Goal: Task Accomplishment & Management: Manage account settings

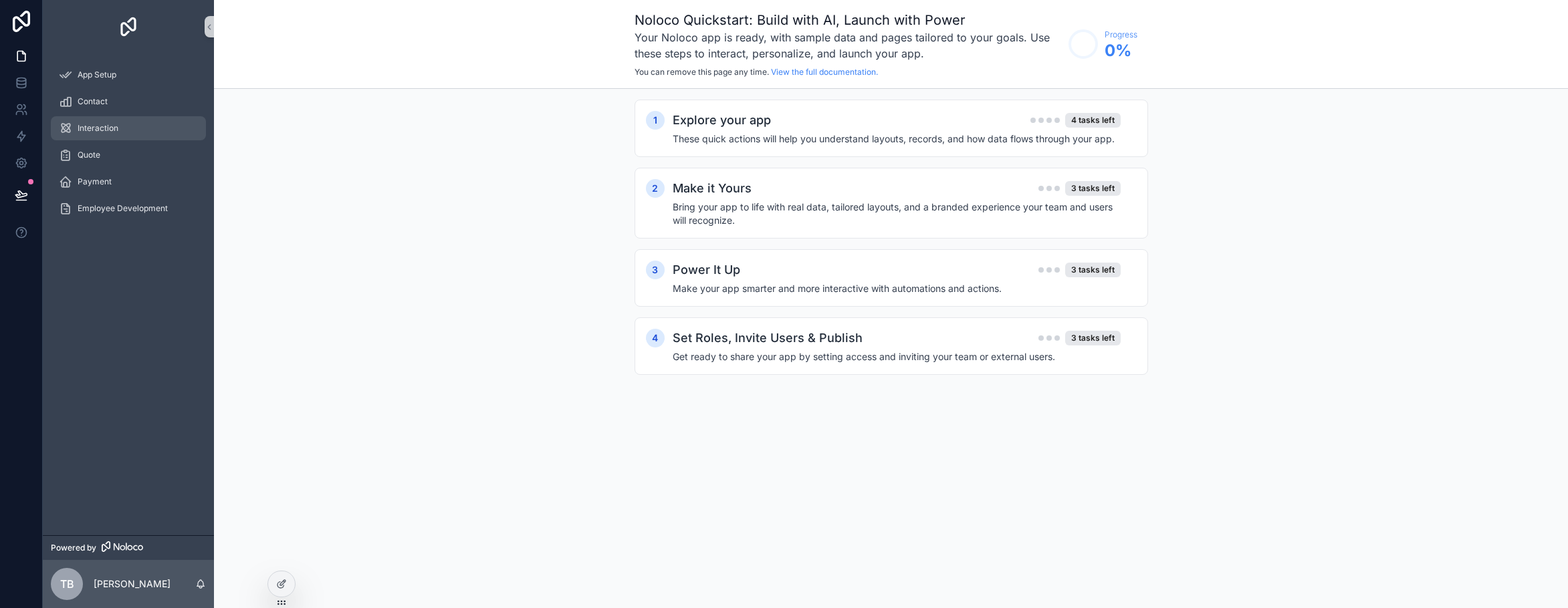
click at [127, 118] on div "Interaction" at bounding box center [128, 128] width 139 height 21
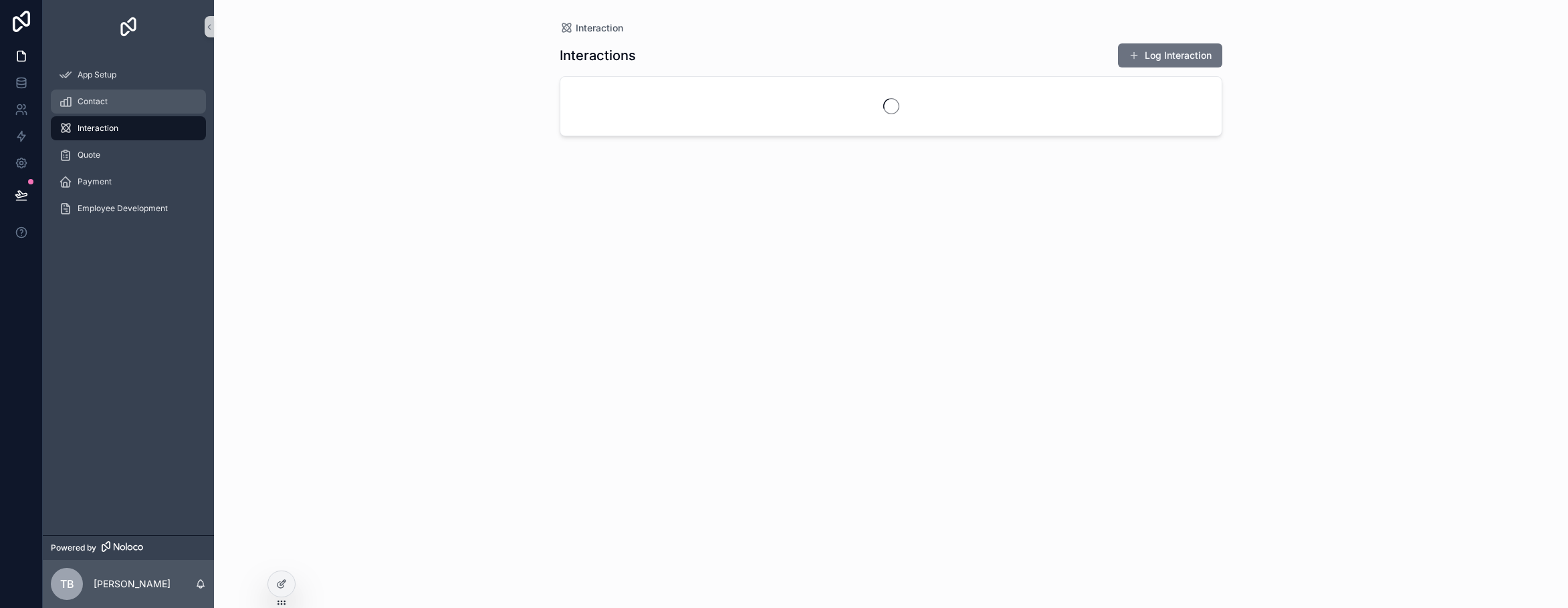
click at [125, 107] on div "Contact" at bounding box center [128, 101] width 139 height 21
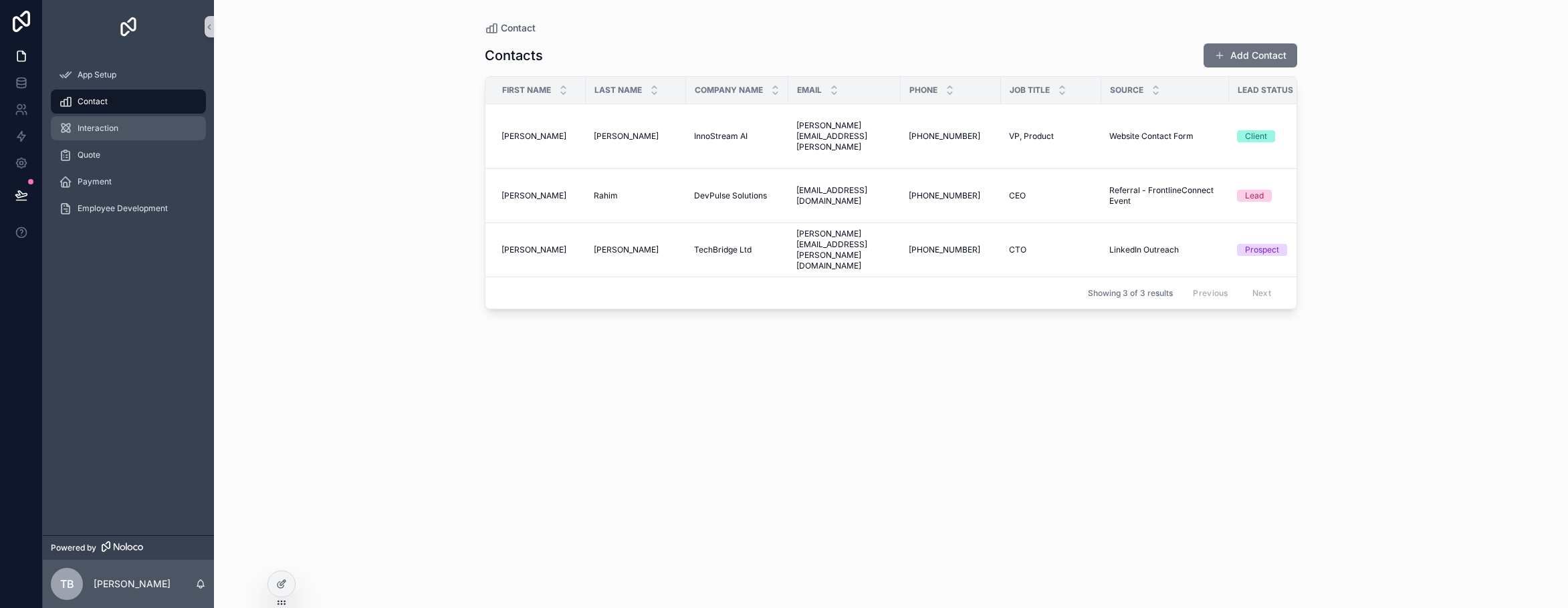
click at [171, 129] on div "Interaction" at bounding box center [128, 128] width 139 height 21
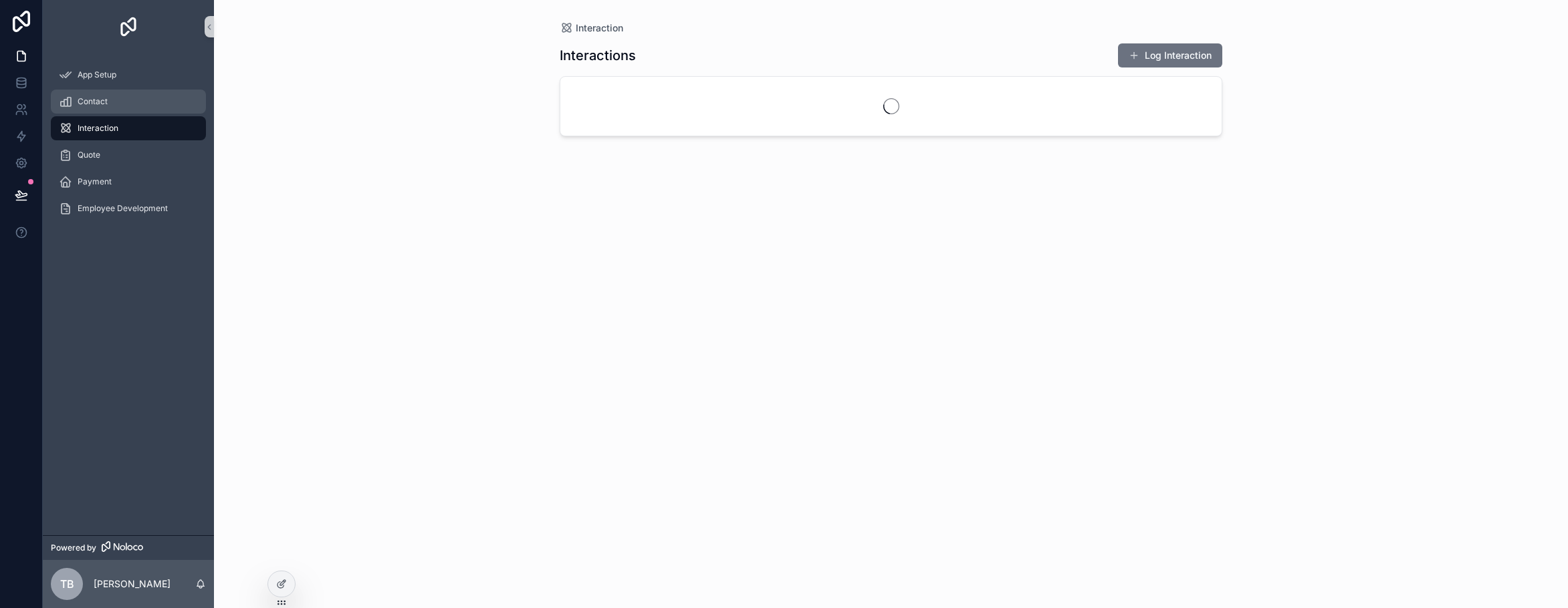
click at [169, 113] on link "Contact" at bounding box center [128, 102] width 155 height 24
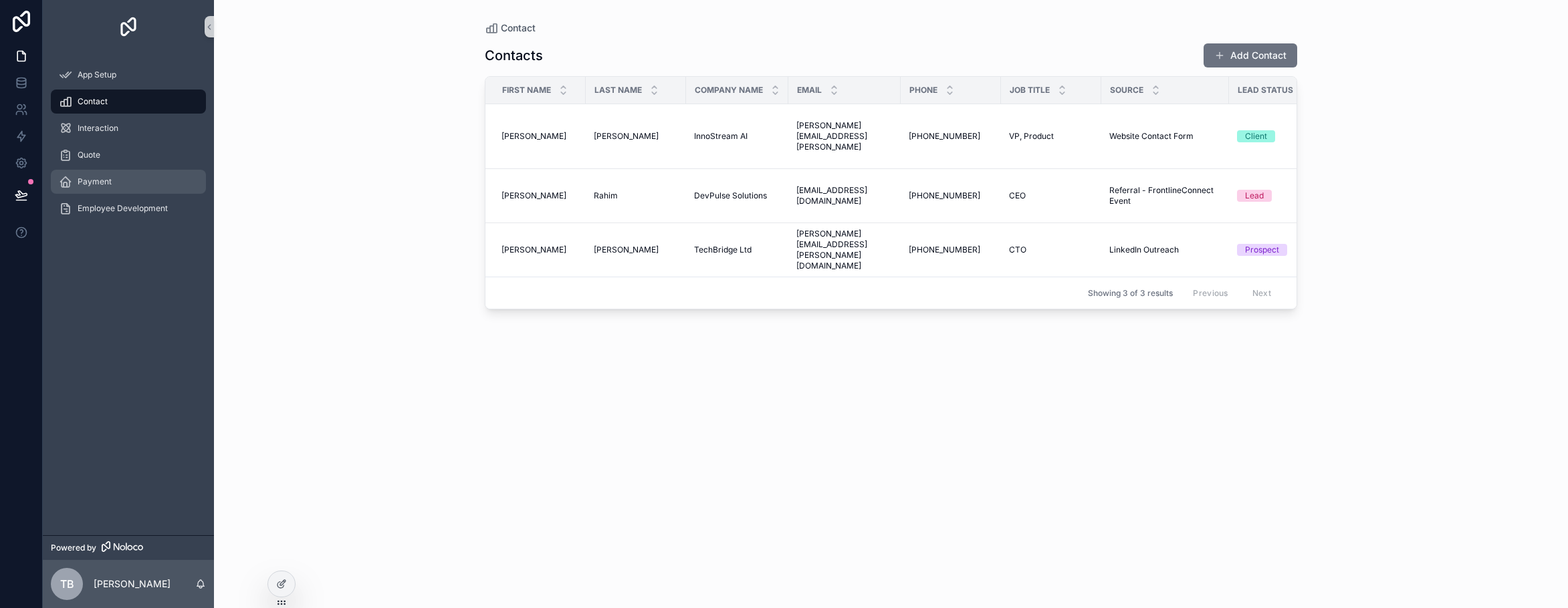
click at [159, 173] on div "Payment" at bounding box center [128, 181] width 139 height 21
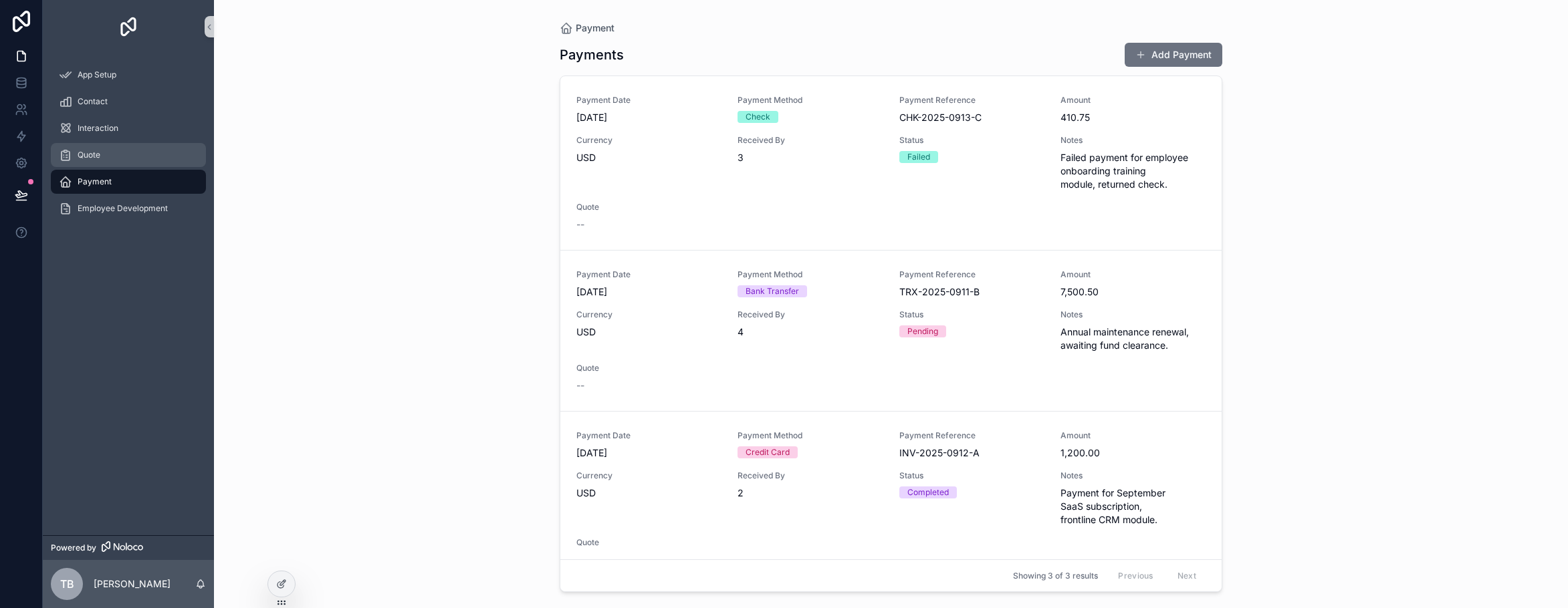
click at [164, 158] on div "Quote" at bounding box center [128, 154] width 139 height 21
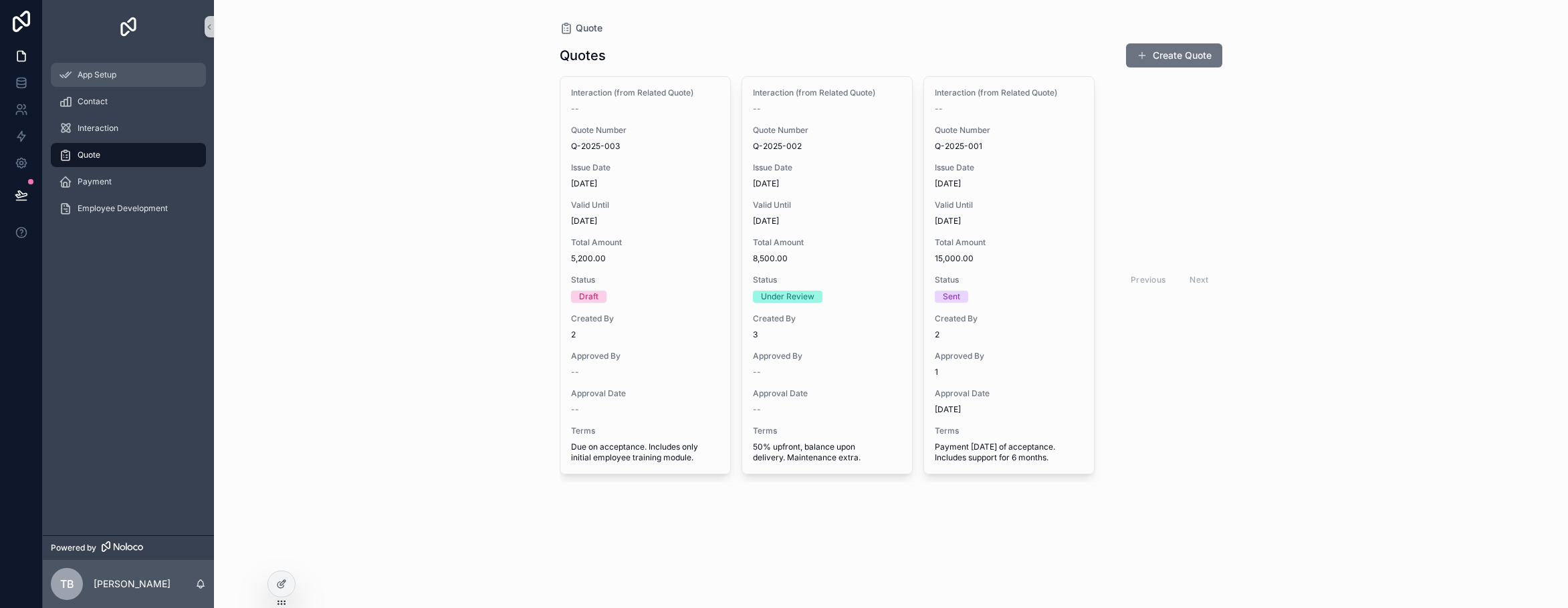
click at [166, 75] on div "App Setup" at bounding box center [128, 74] width 139 height 21
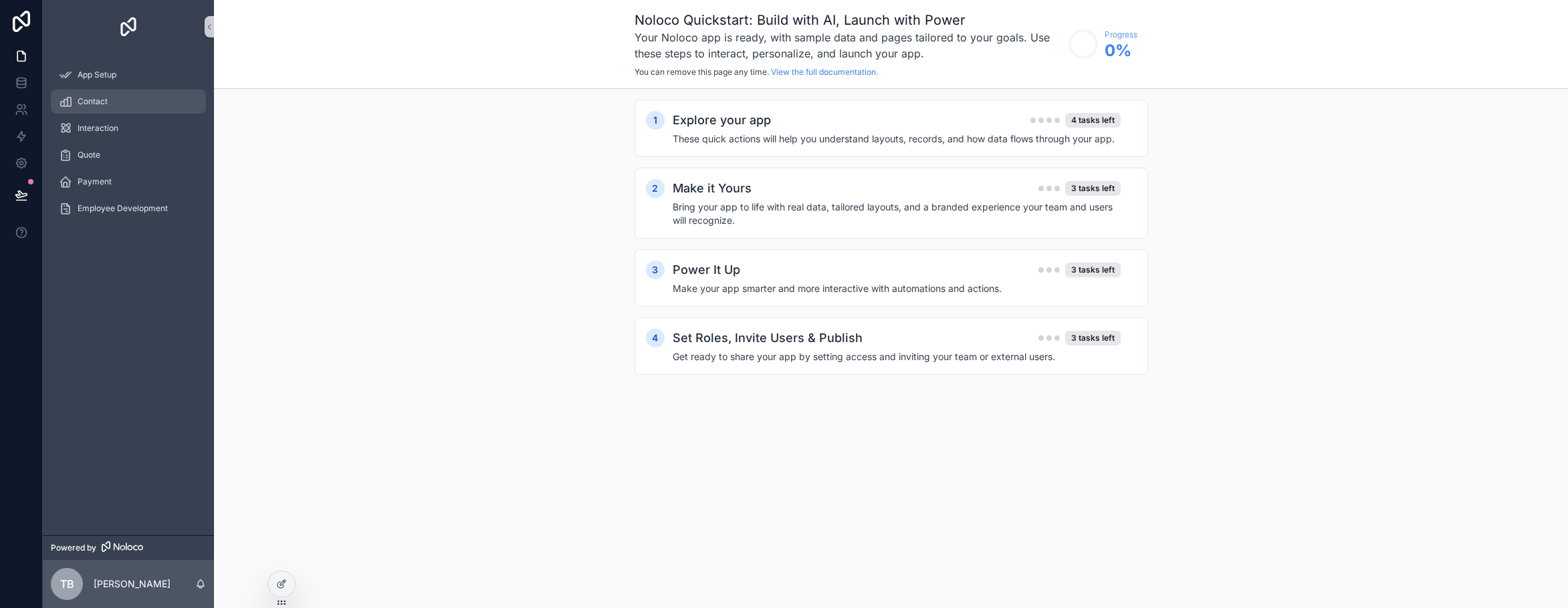
click at [168, 105] on div "Contact" at bounding box center [128, 101] width 139 height 21
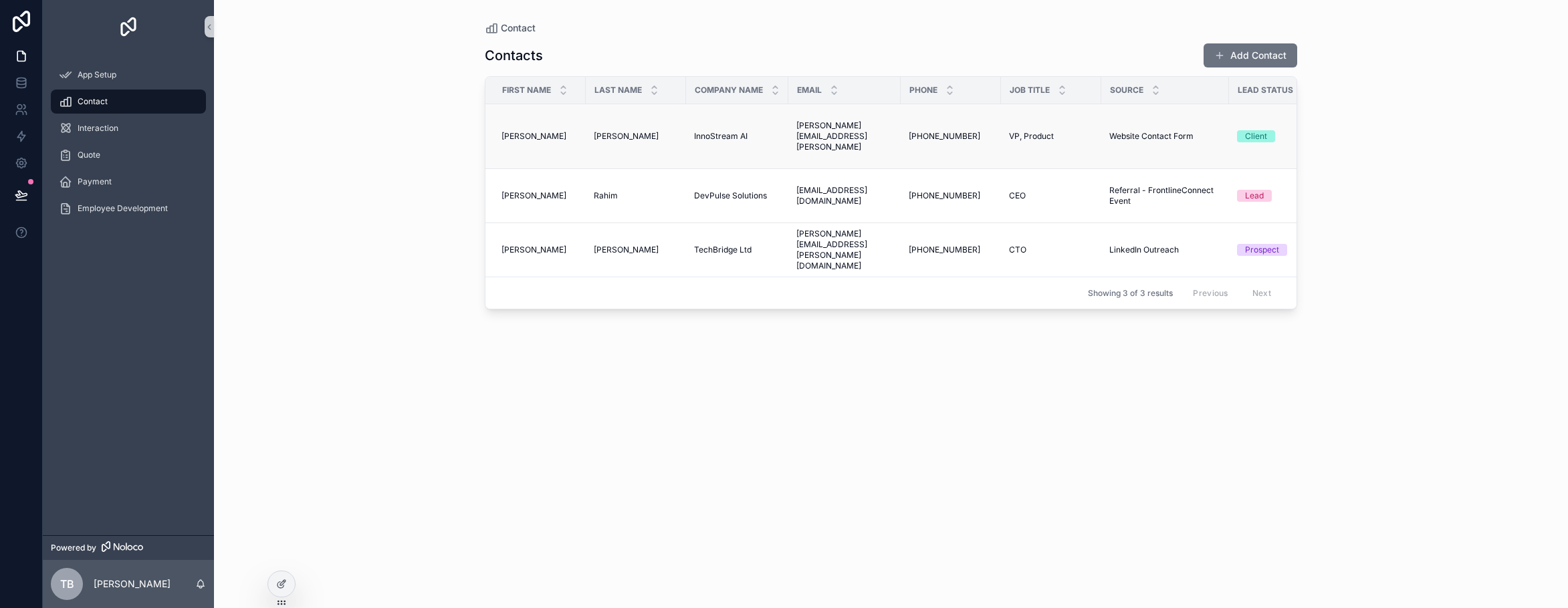
click at [873, 119] on td "sarah.lee@innostream.ai sarah.lee@innostream.ai" at bounding box center [844, 137] width 113 height 65
click at [1267, 61] on button "Add Contact" at bounding box center [1250, 56] width 94 height 24
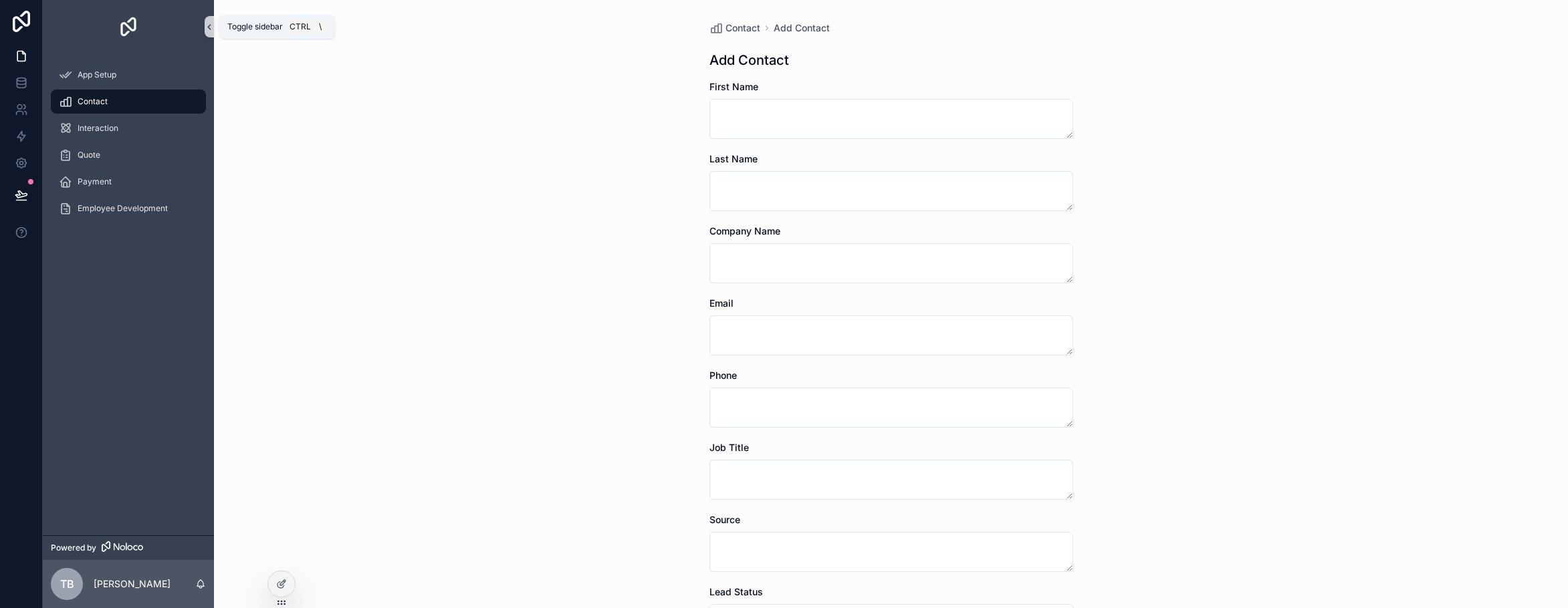
click at [207, 29] on icon "scrollable content" at bounding box center [208, 27] width 9 height 10
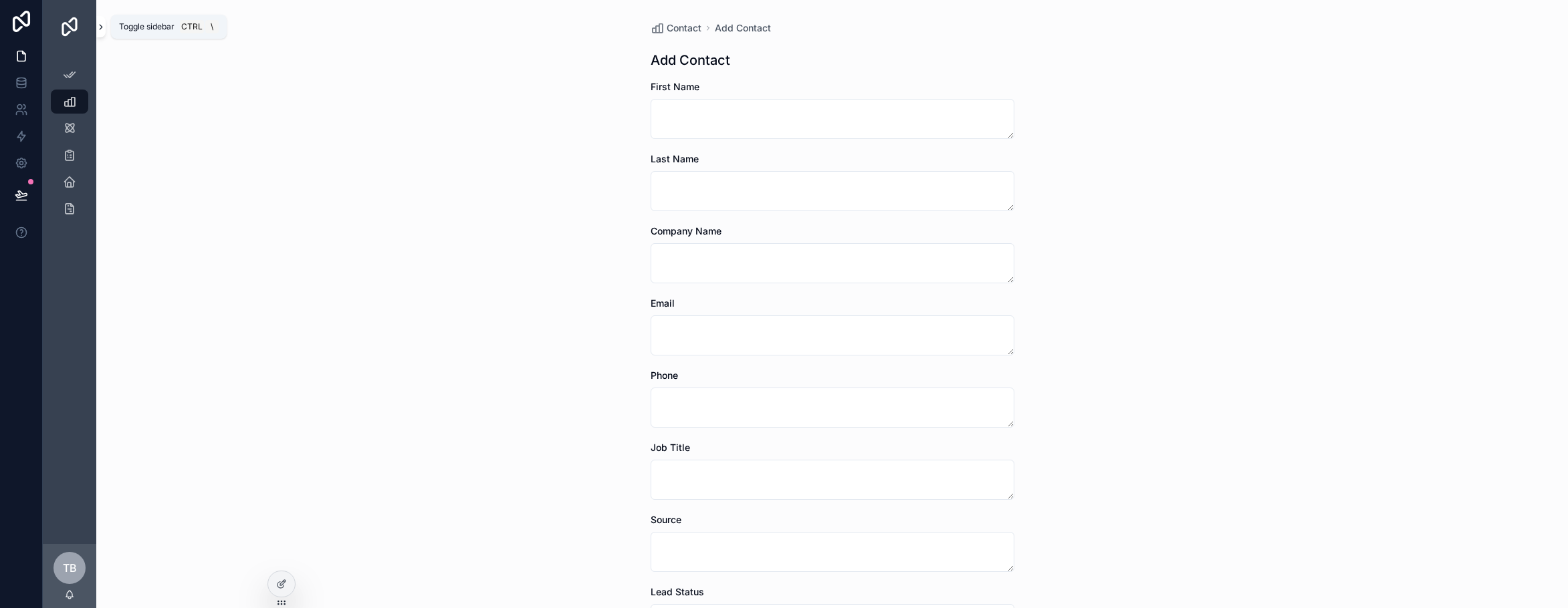
click at [104, 28] on icon "scrollable content" at bounding box center [101, 27] width 9 height 10
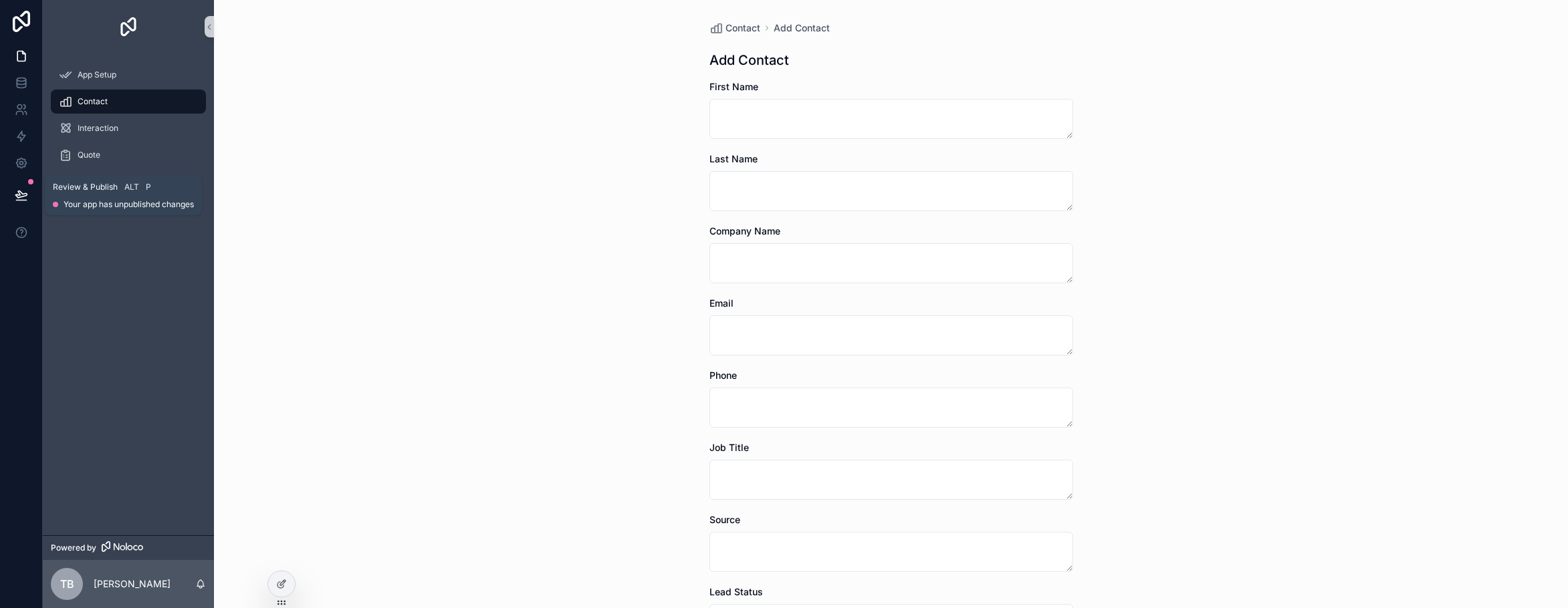
click at [29, 193] on button at bounding box center [21, 195] width 29 height 38
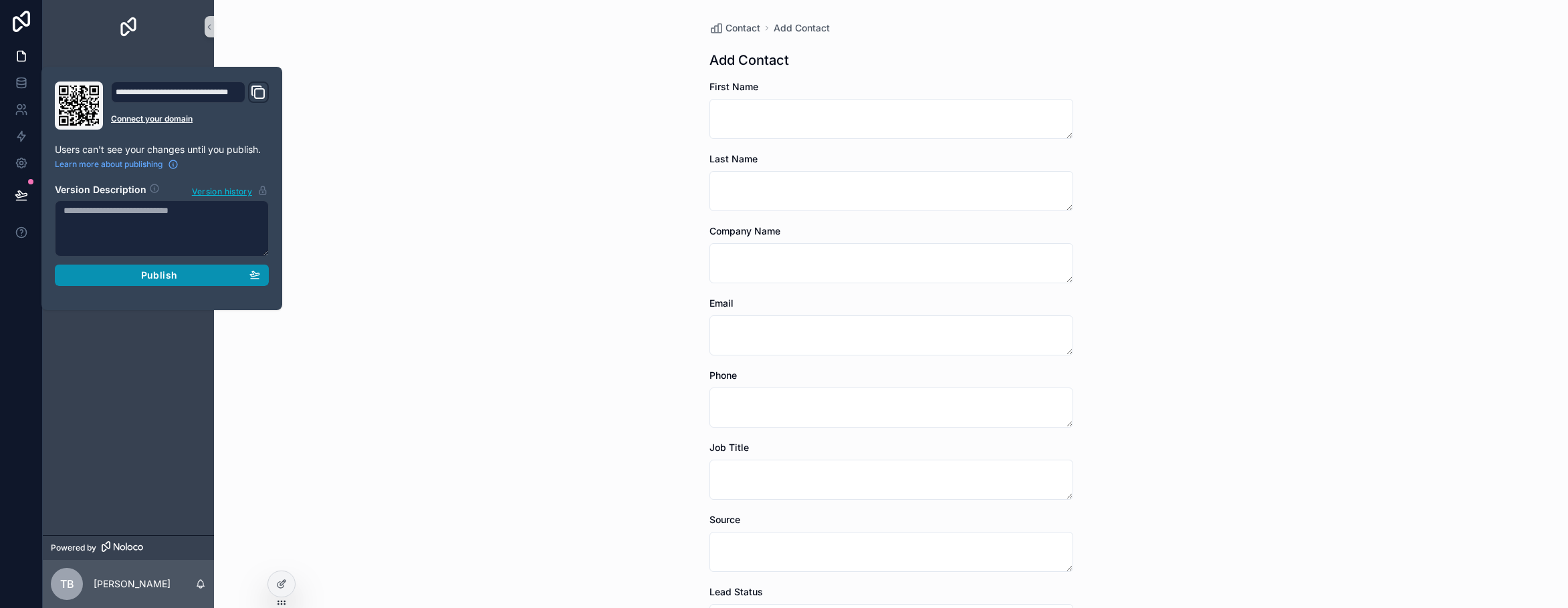
click at [201, 281] on button "Publish" at bounding box center [162, 274] width 213 height 21
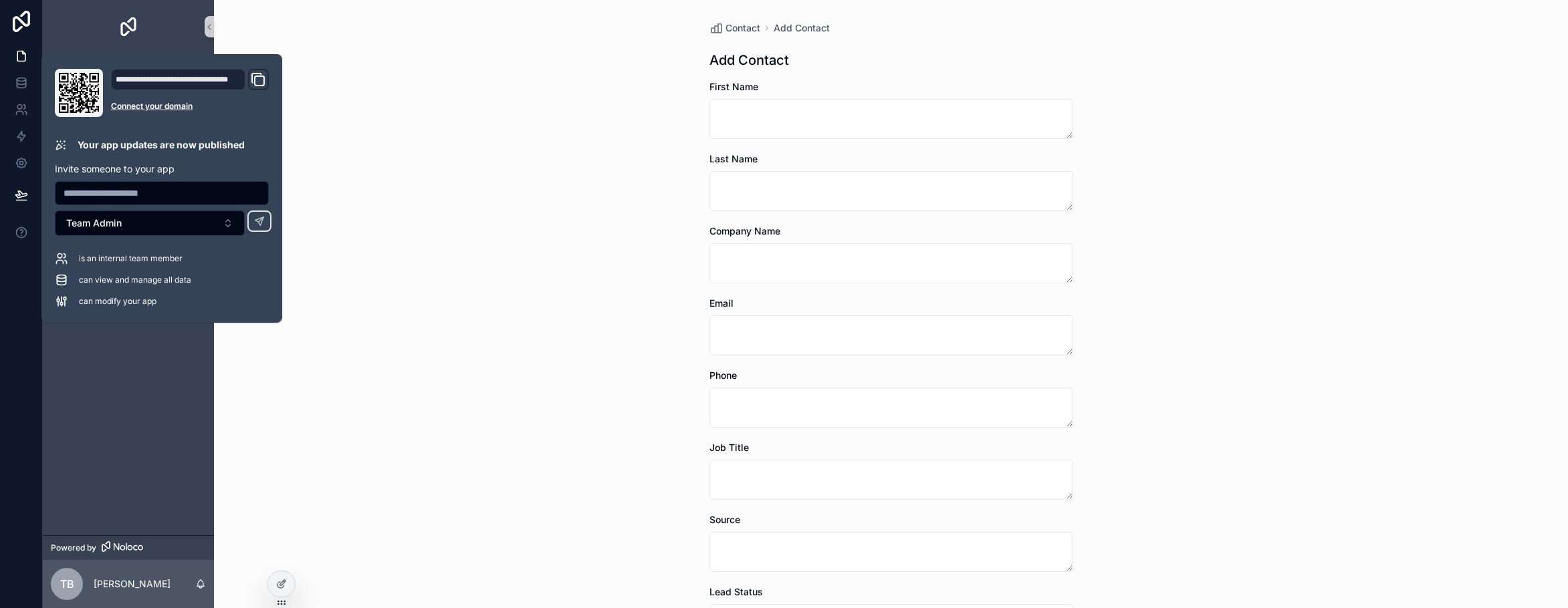
click at [253, 83] on icon "Domain and Custom Link" at bounding box center [256, 78] width 9 height 9
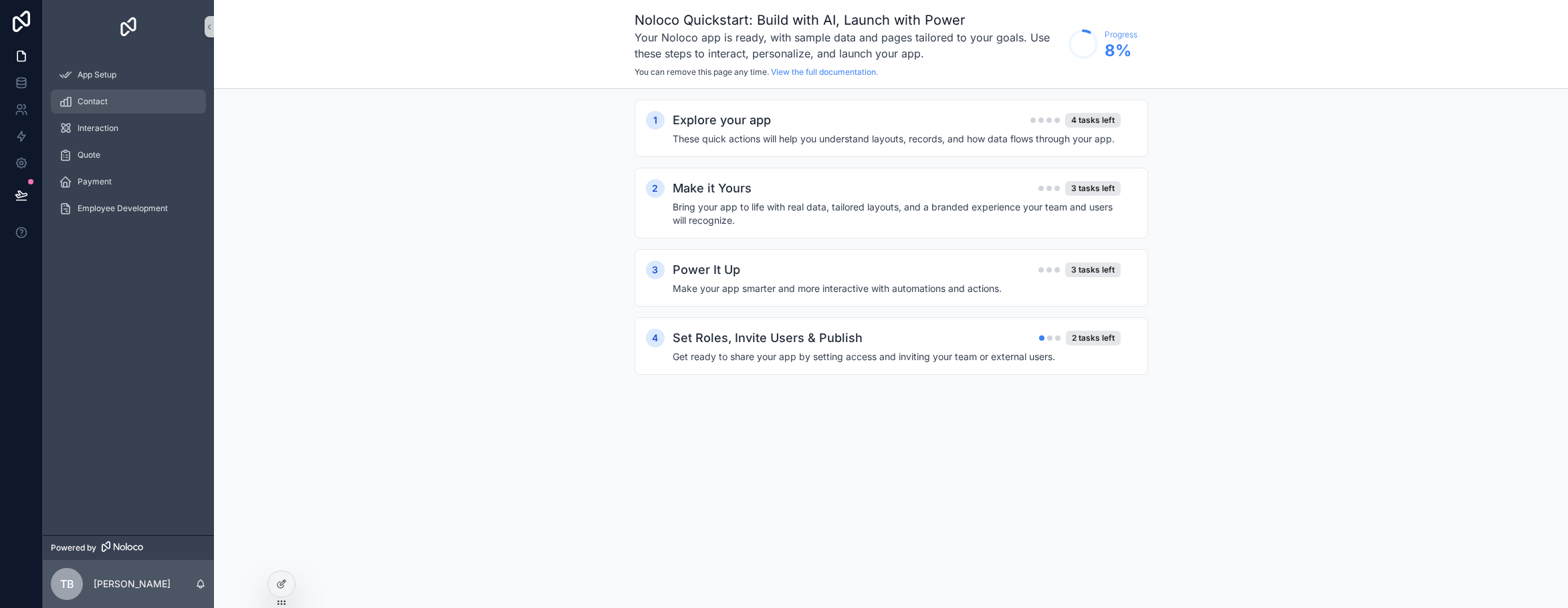
click at [97, 104] on span "Contact" at bounding box center [93, 102] width 30 height 11
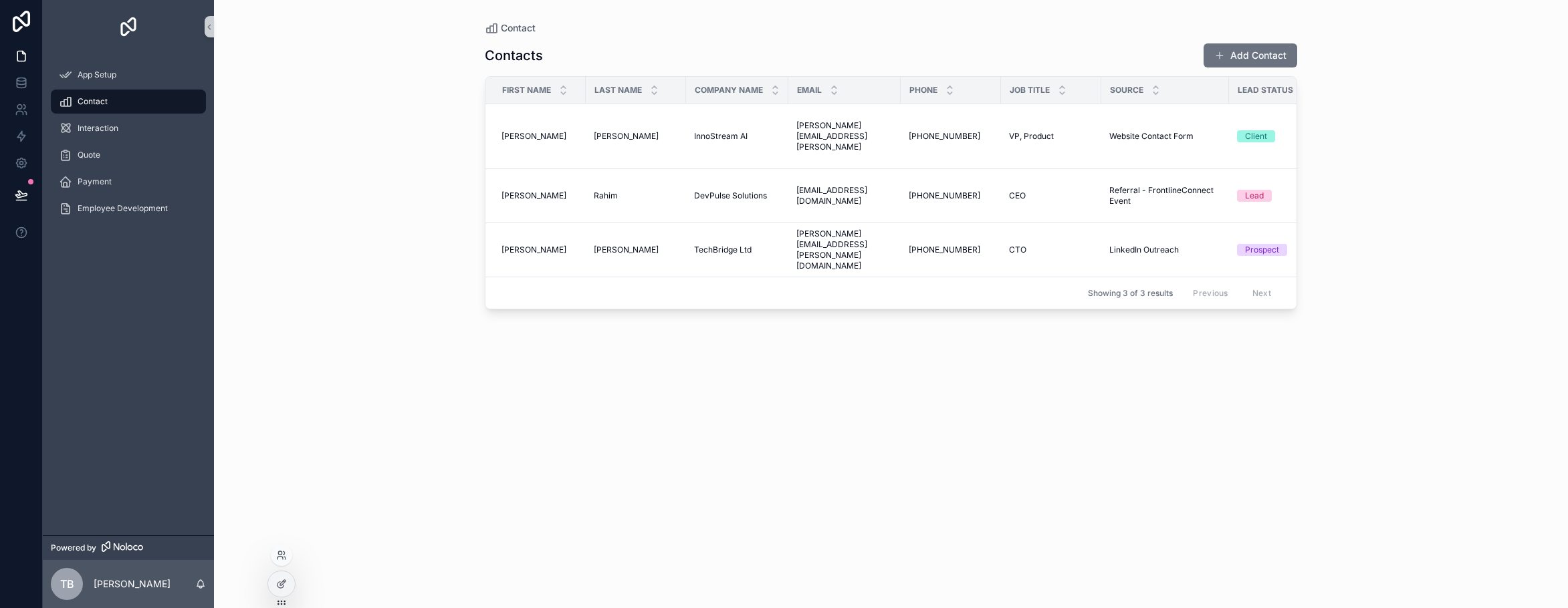
click at [282, 599] on icon at bounding box center [281, 602] width 11 height 11
click at [285, 584] on icon at bounding box center [281, 583] width 11 height 11
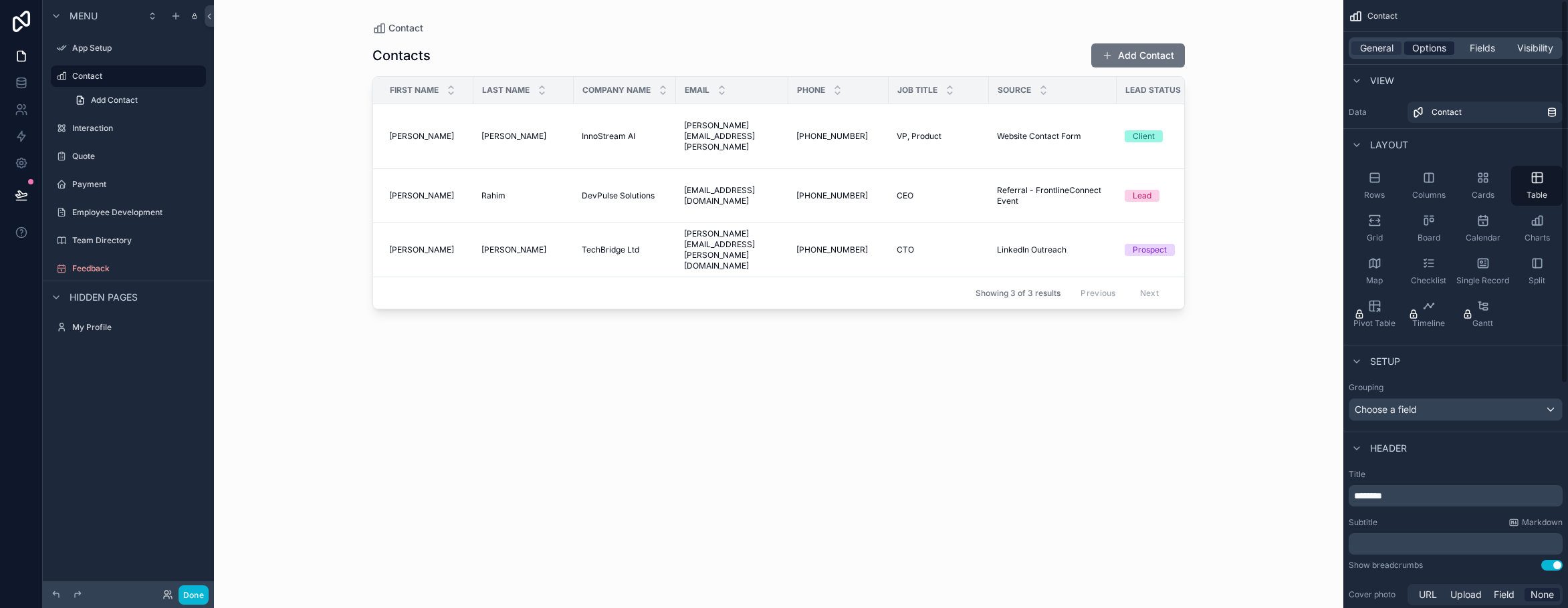
click at [1434, 52] on span "Options" at bounding box center [1428, 48] width 34 height 13
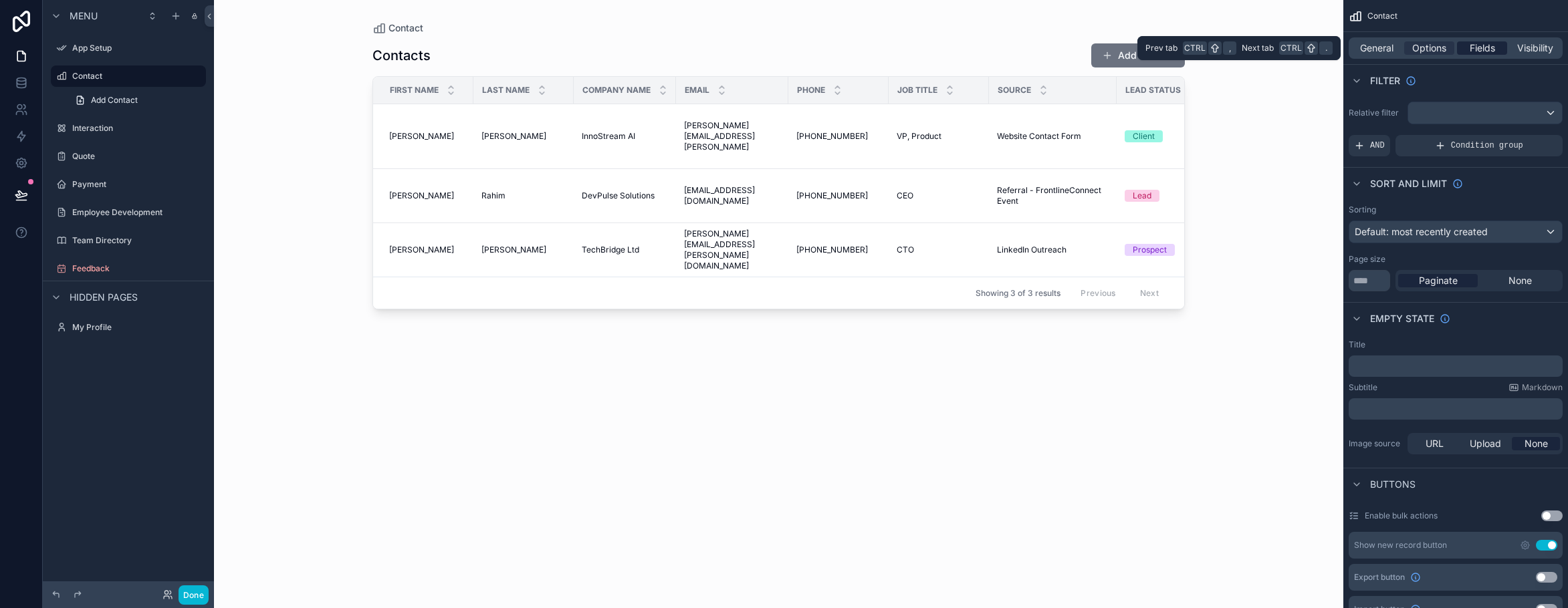
click at [1481, 45] on span "Fields" at bounding box center [1481, 48] width 25 height 13
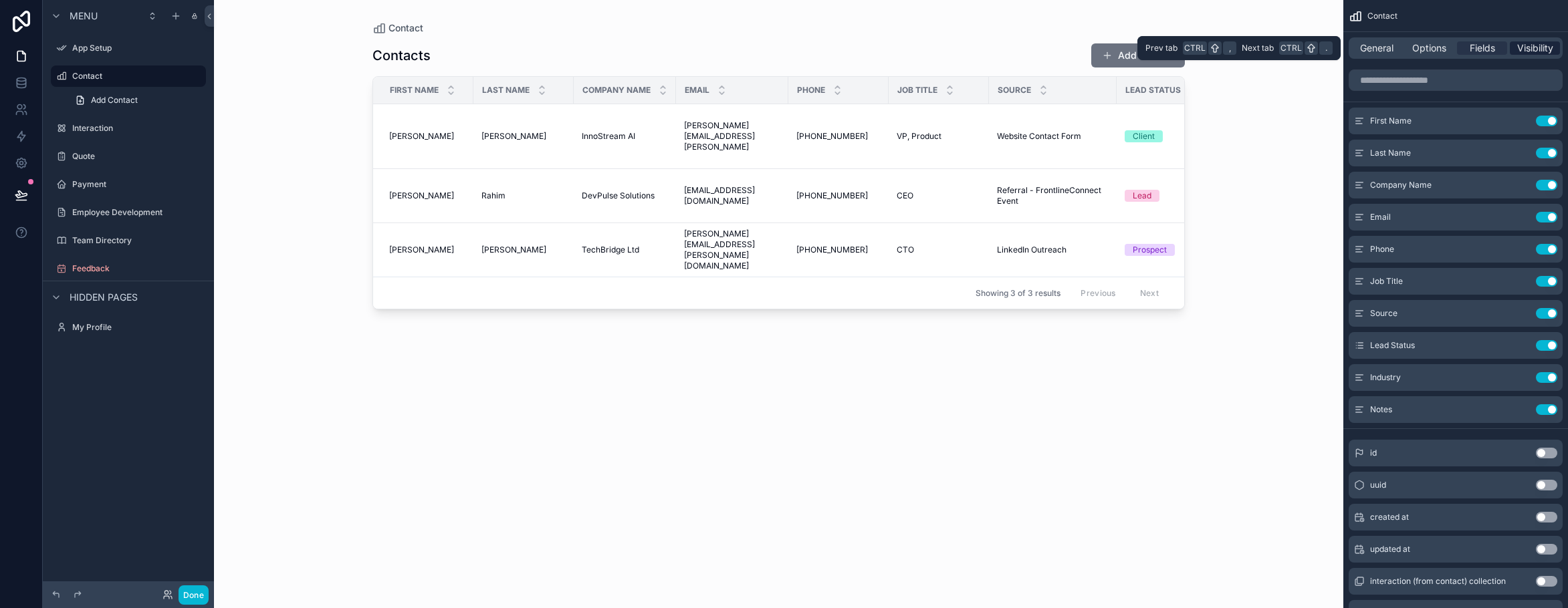
click at [1523, 46] on span "Visibility" at bounding box center [1535, 48] width 36 height 13
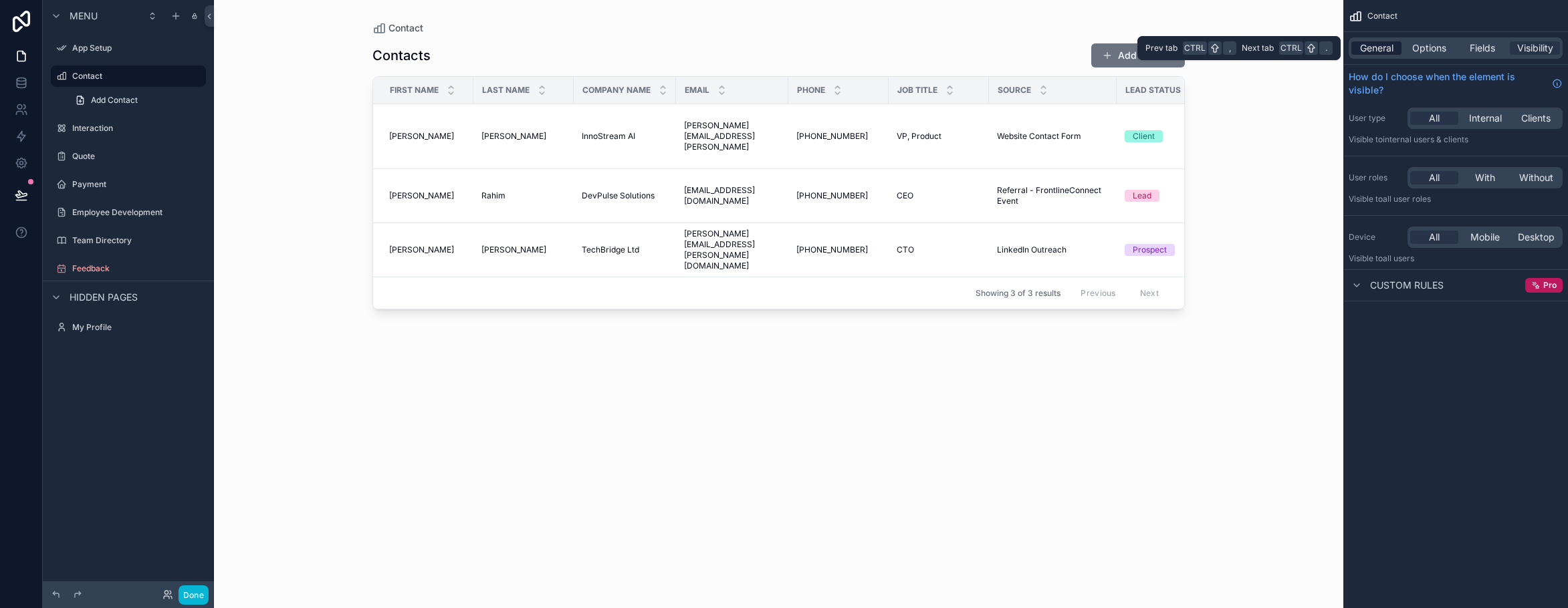
click at [1388, 54] on span "General" at bounding box center [1376, 48] width 34 height 13
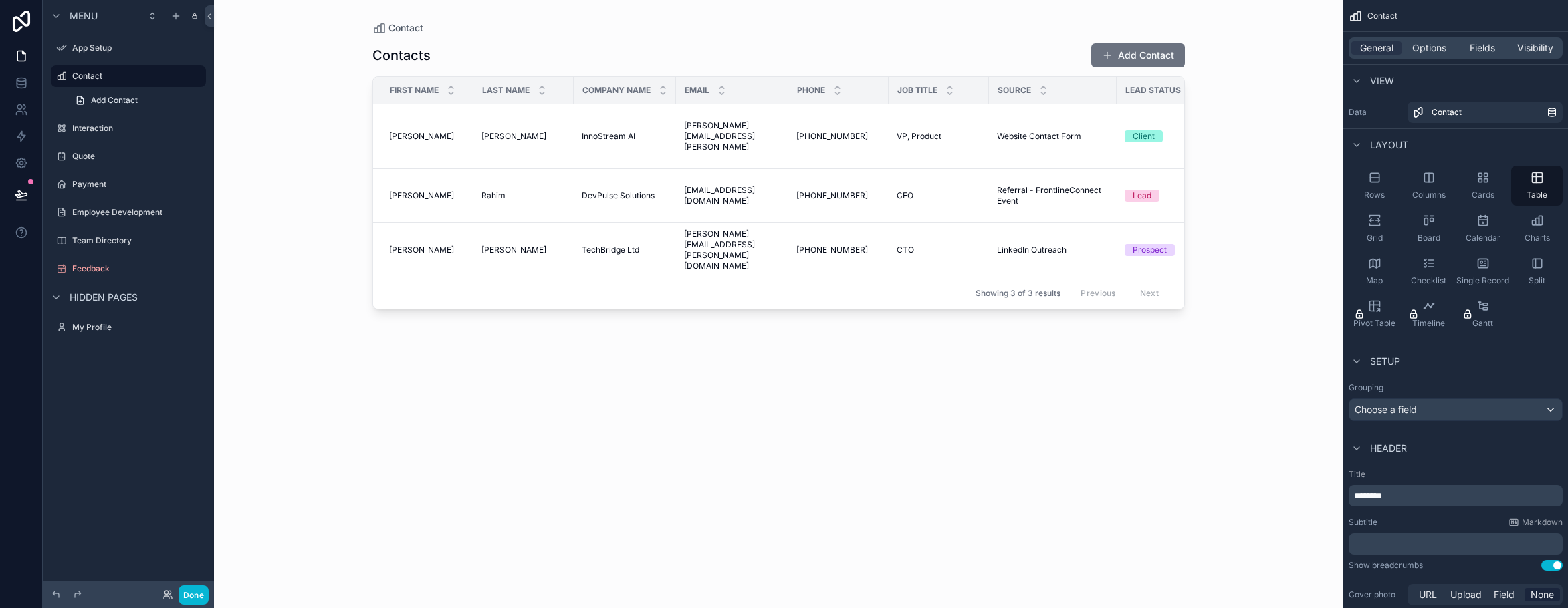
click at [649, 254] on div "scrollable content" at bounding box center [778, 296] width 855 height 592
click at [812, 165] on td "[PHONE_NUMBER] [PHONE_NUMBER]" at bounding box center [838, 137] width 101 height 65
click at [1363, 230] on div "Grid" at bounding box center [1374, 228] width 52 height 40
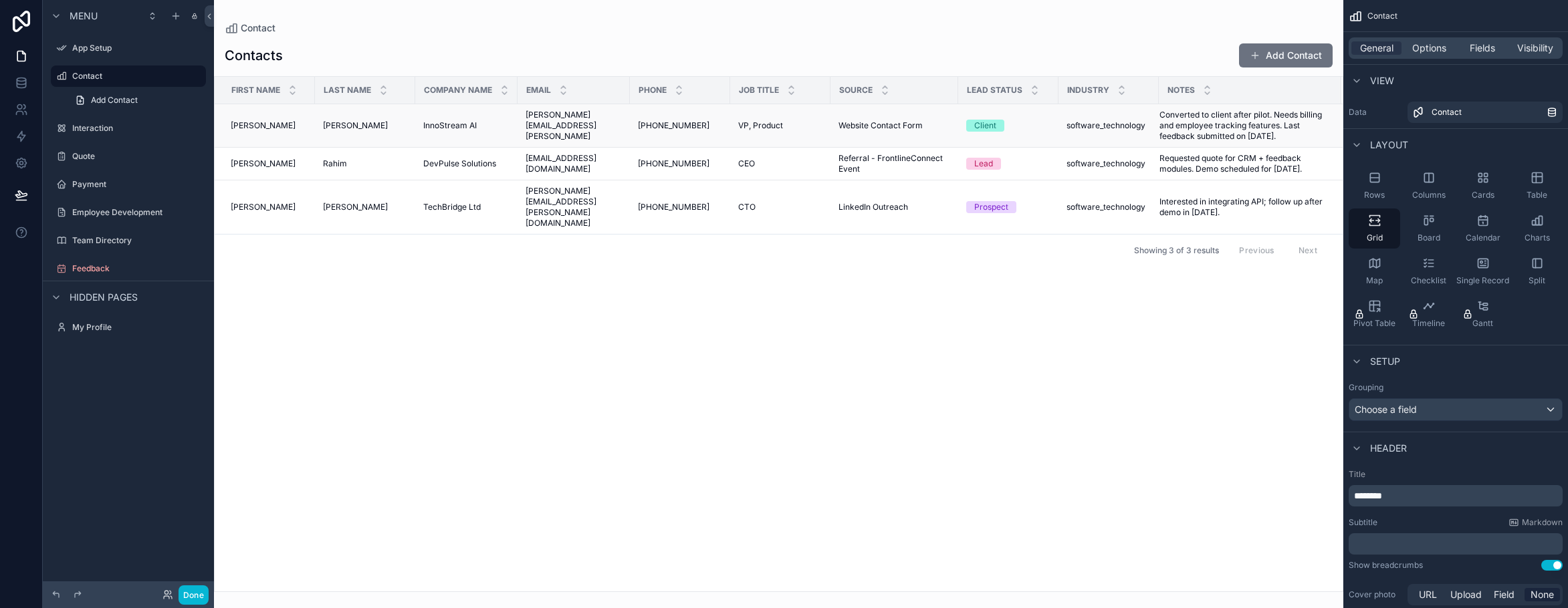
click at [1189, 138] on span "Converted to client after pilot. Needs billing and employee tracking features. …" at bounding box center [1242, 126] width 166 height 32
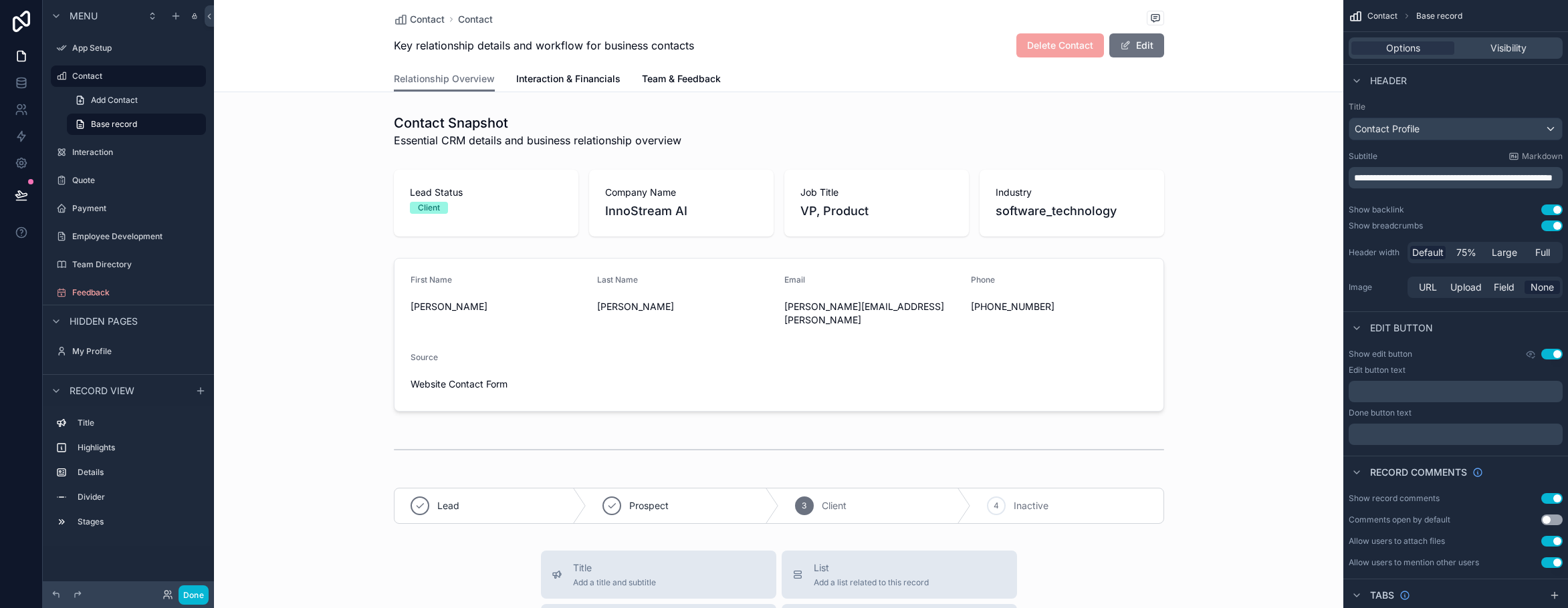
click at [119, 252] on div "Team Directory" at bounding box center [129, 264] width 172 height 24
click at [121, 265] on label "Team Directory" at bounding box center [125, 264] width 107 height 11
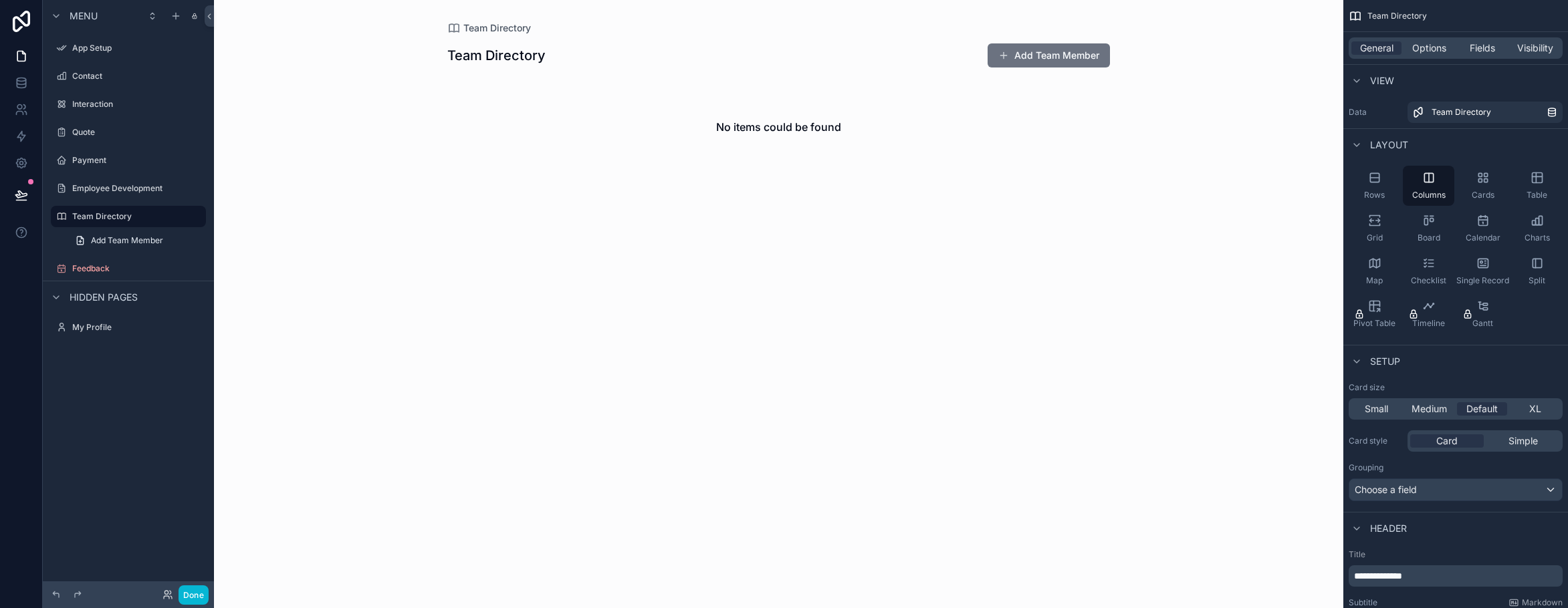
click at [1032, 66] on div "scrollable content" at bounding box center [779, 110] width 684 height 220
click at [1032, 61] on button "Add Team Member" at bounding box center [1048, 56] width 123 height 24
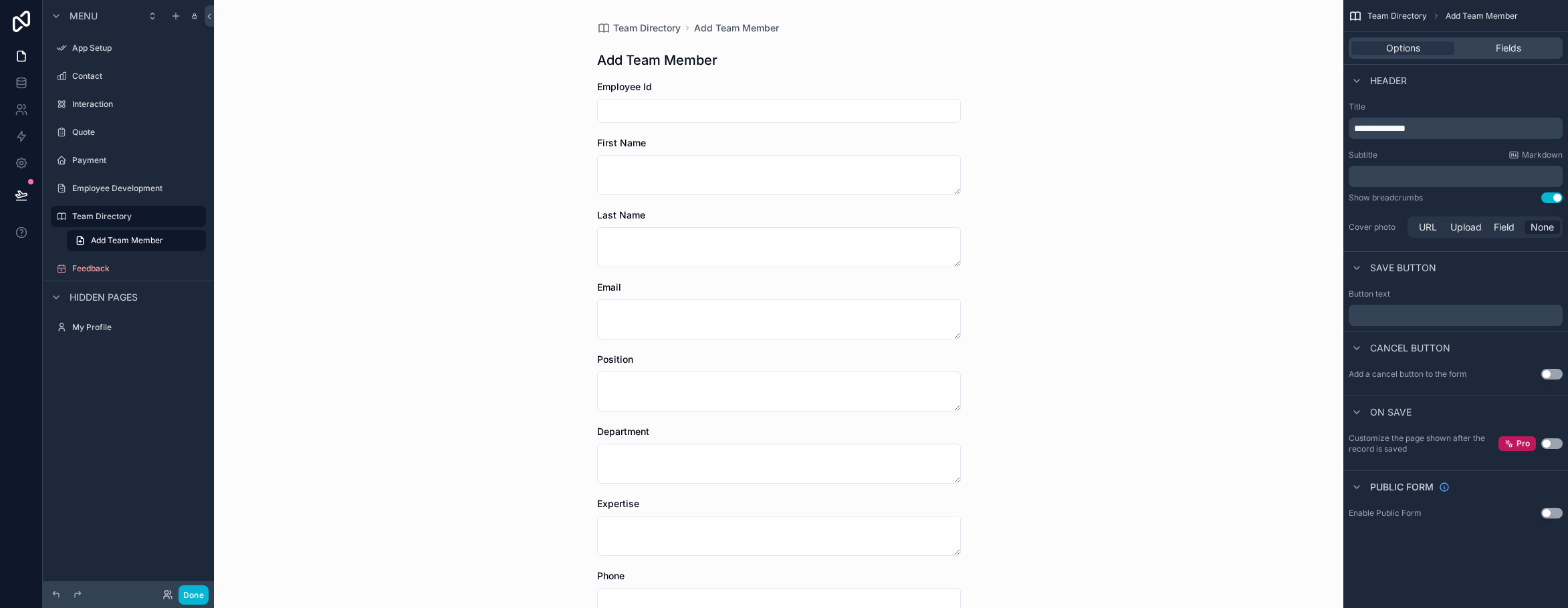
click at [678, 25] on div "Team Directory Add Team Member" at bounding box center [778, 27] width 364 height 13
click at [655, 35] on div "Team Directory Add Team Member Add Team Member Employee Id First Name Last Name…" at bounding box center [779, 452] width 385 height 903
click at [655, 30] on span "Team Directory" at bounding box center [647, 27] width 68 height 13
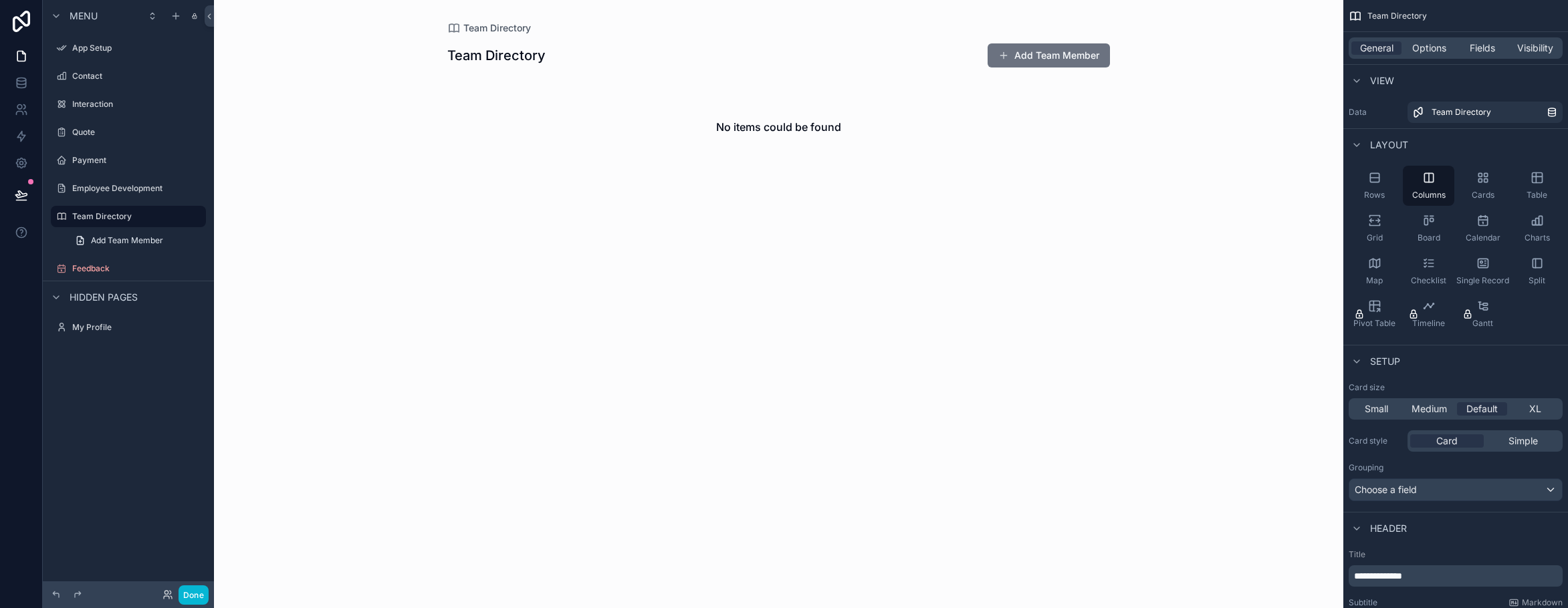
click at [92, 60] on div "App Setup" at bounding box center [129, 48] width 172 height 24
click at [92, 70] on div "Contact" at bounding box center [128, 76] width 113 height 16
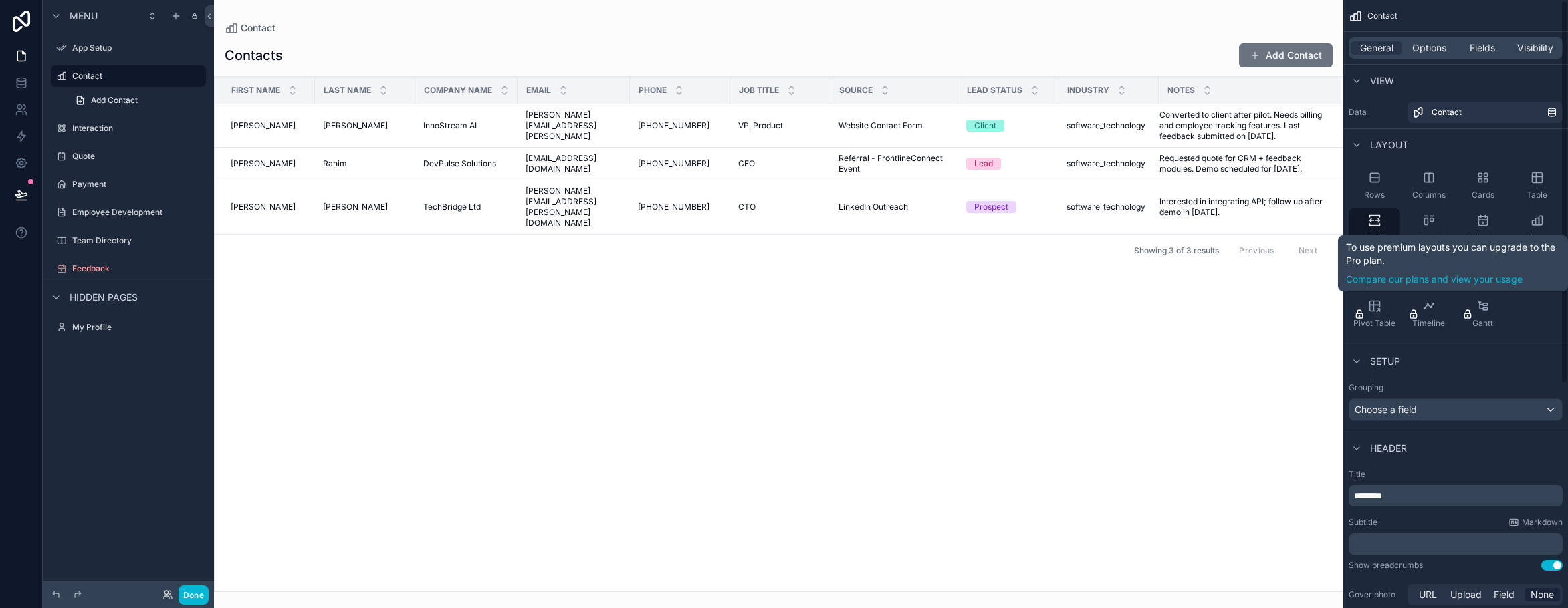
click at [1525, 322] on div "Rows Columns Cards Table Grid Board Calendar Charts Map Checklist Single Record…" at bounding box center [1454, 250] width 224 height 179
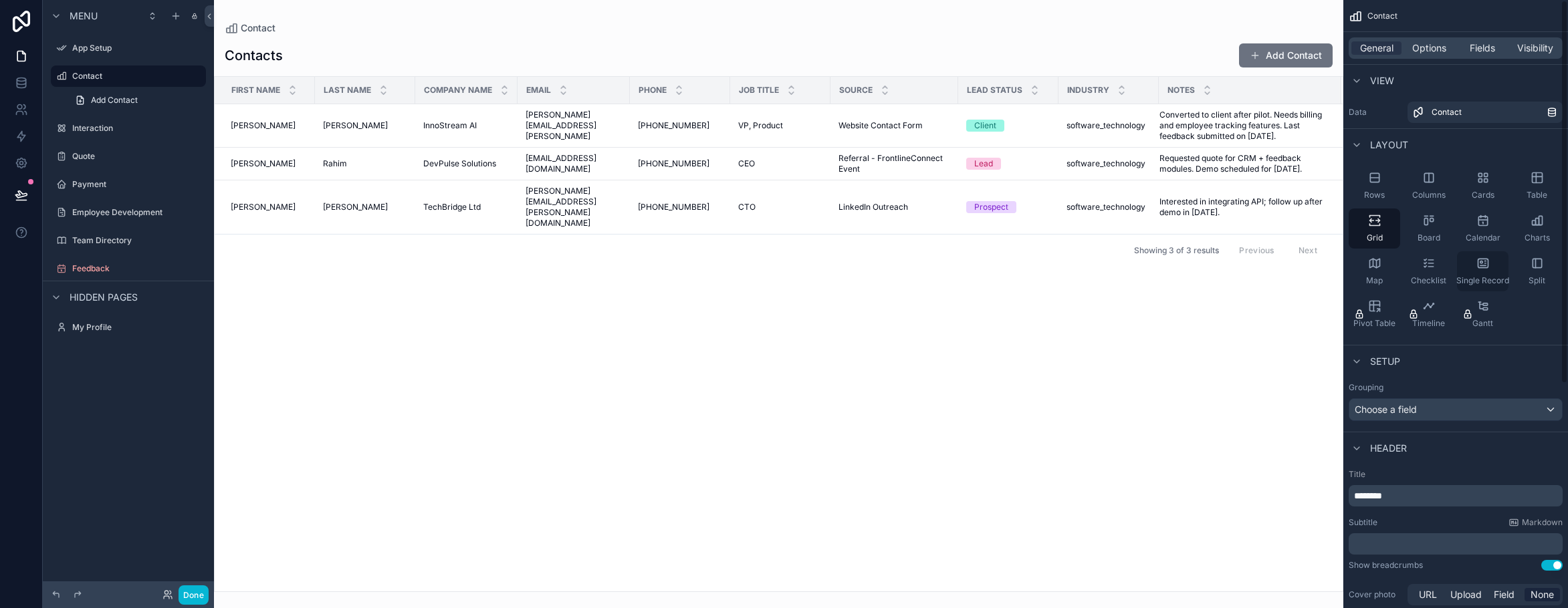
click at [1480, 262] on icon "scrollable content" at bounding box center [1480, 262] width 2 height 2
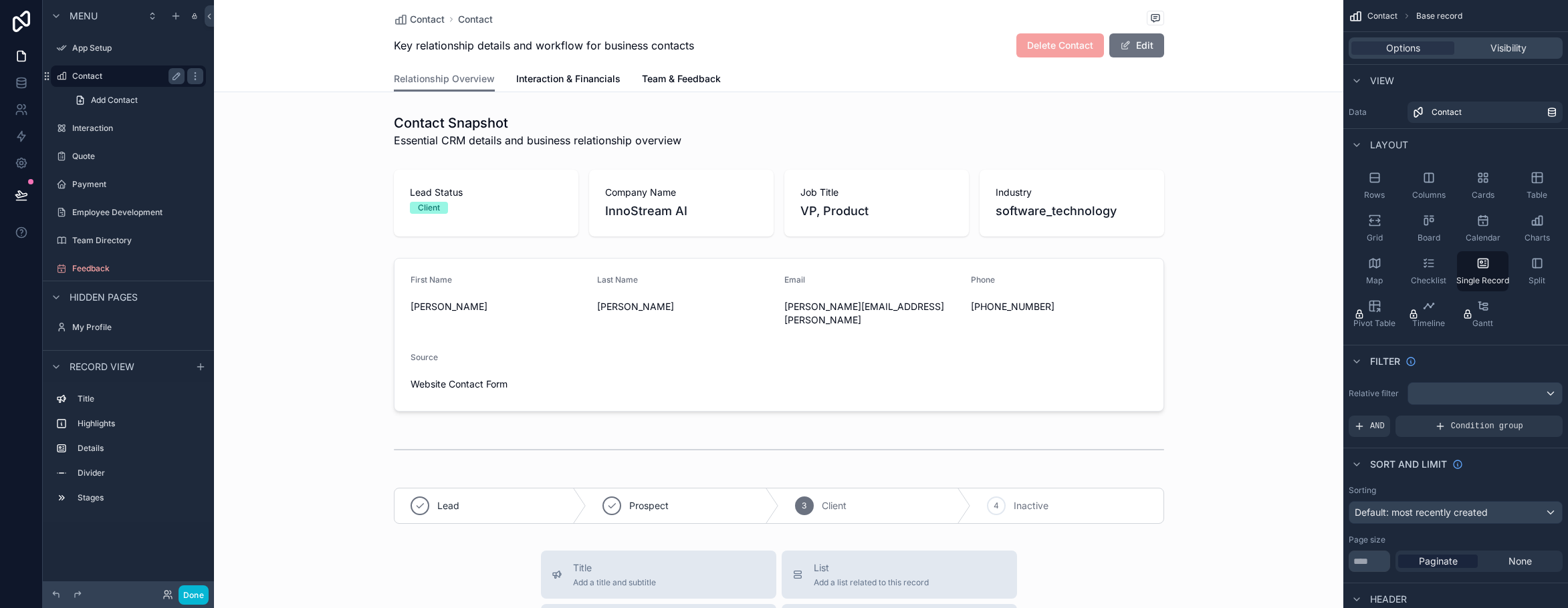
click at [94, 79] on label "Contact" at bounding box center [125, 76] width 107 height 11
click at [80, 40] on div "App Setup" at bounding box center [128, 48] width 113 height 16
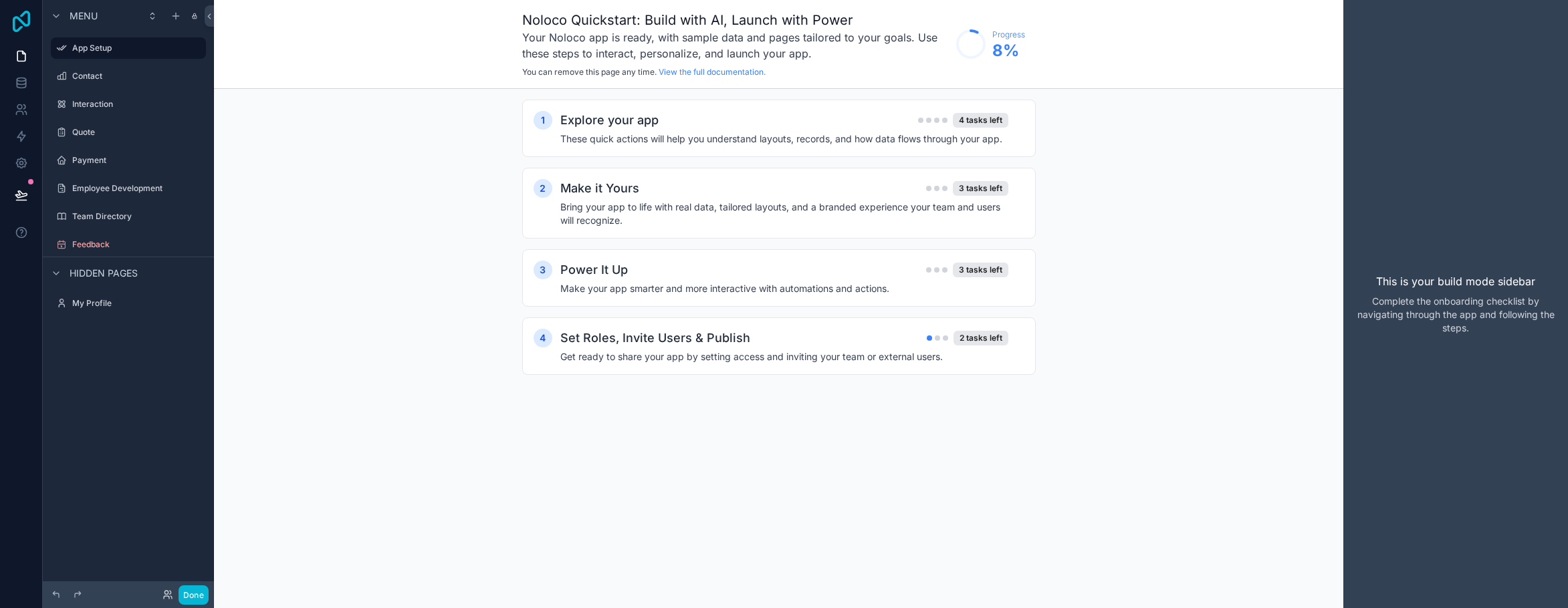
click at [36, 21] on link at bounding box center [21, 21] width 43 height 43
